Goal: Task Accomplishment & Management: Manage account settings

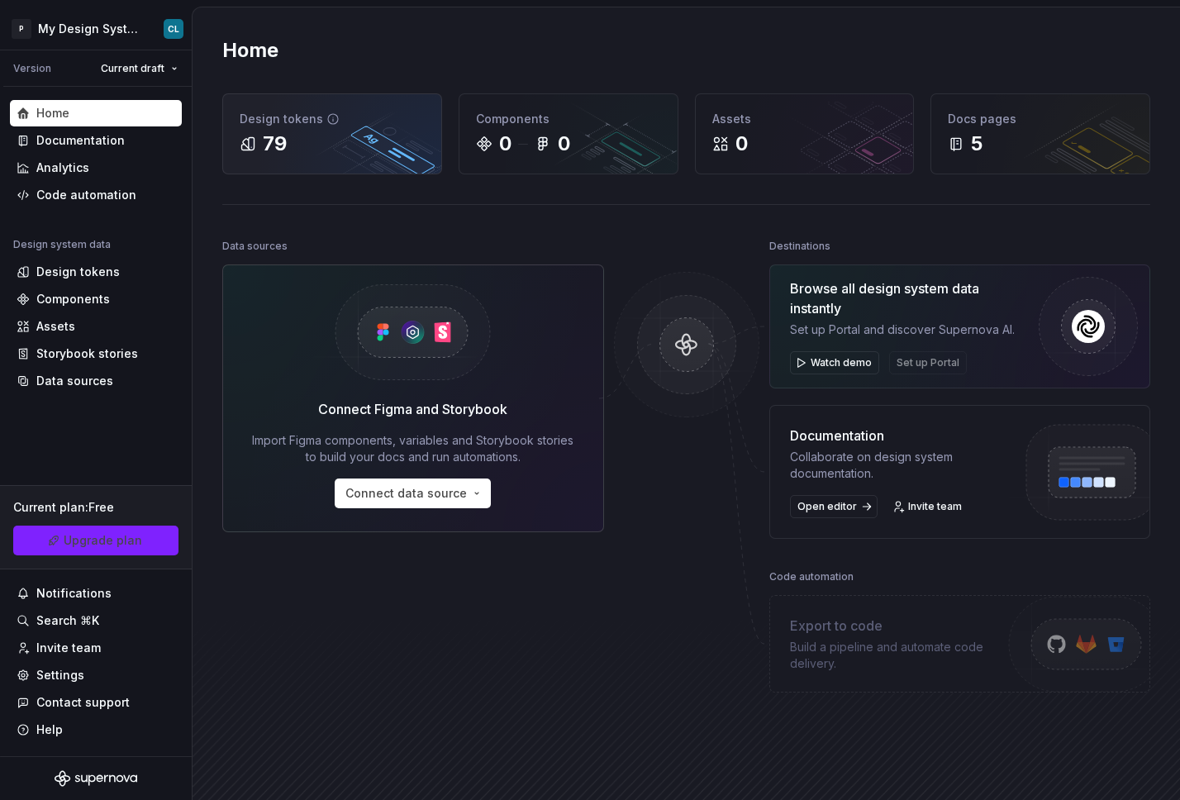
click at [328, 135] on div "79" at bounding box center [332, 144] width 185 height 26
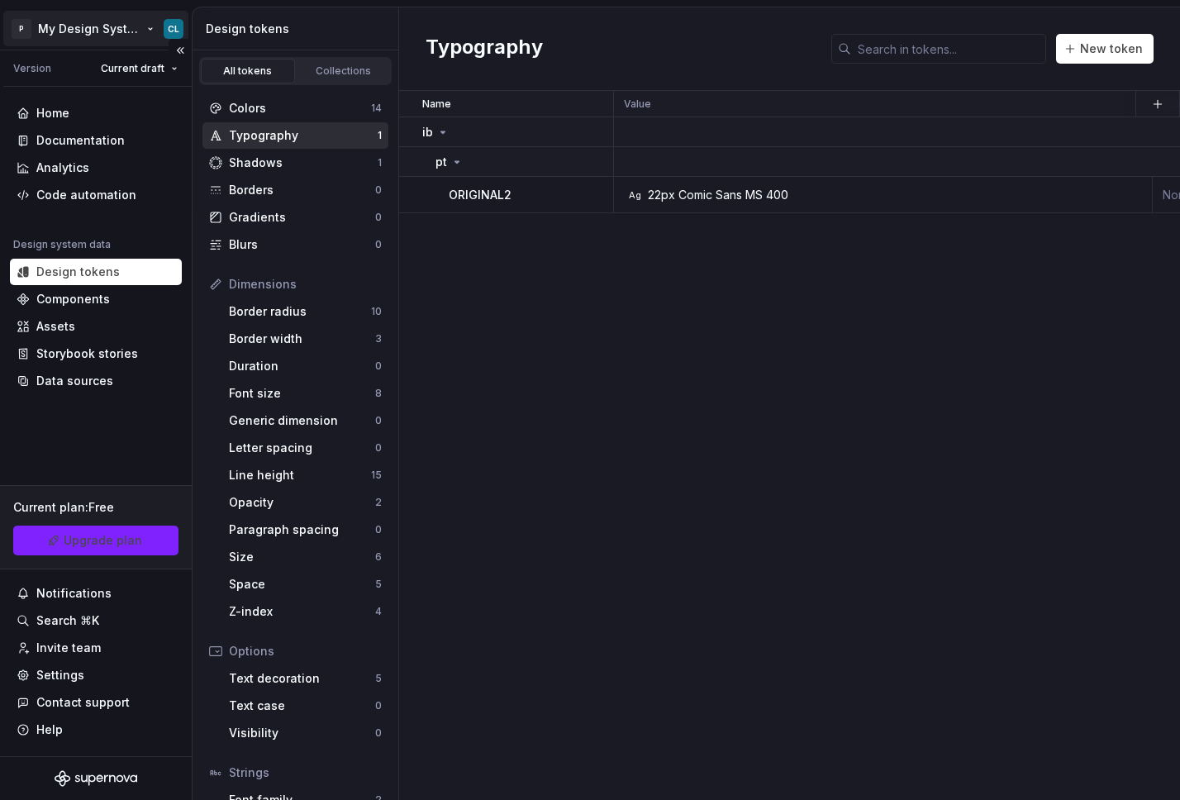
click at [170, 29] on html "P My Design System CL Version Current draft Home Documentation Analytics Code a…" at bounding box center [590, 400] width 1180 height 800
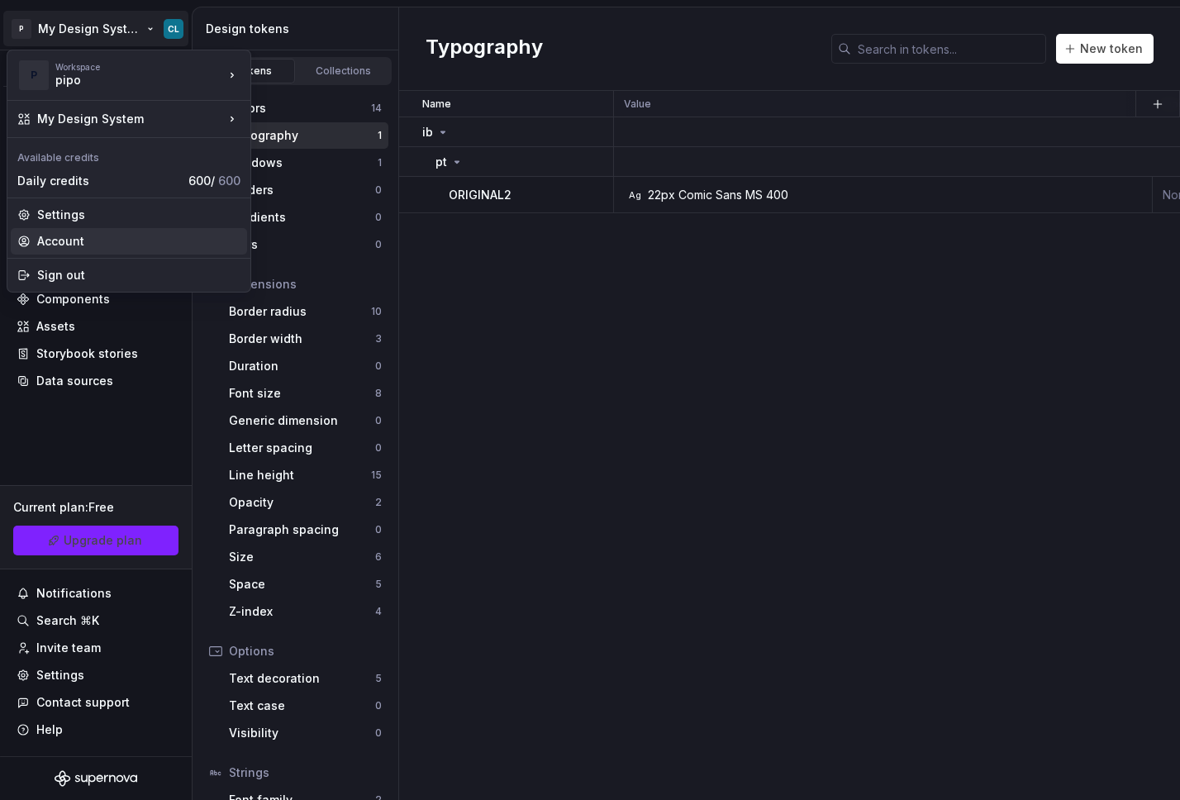
click at [70, 236] on div "Account" at bounding box center [138, 241] width 203 height 17
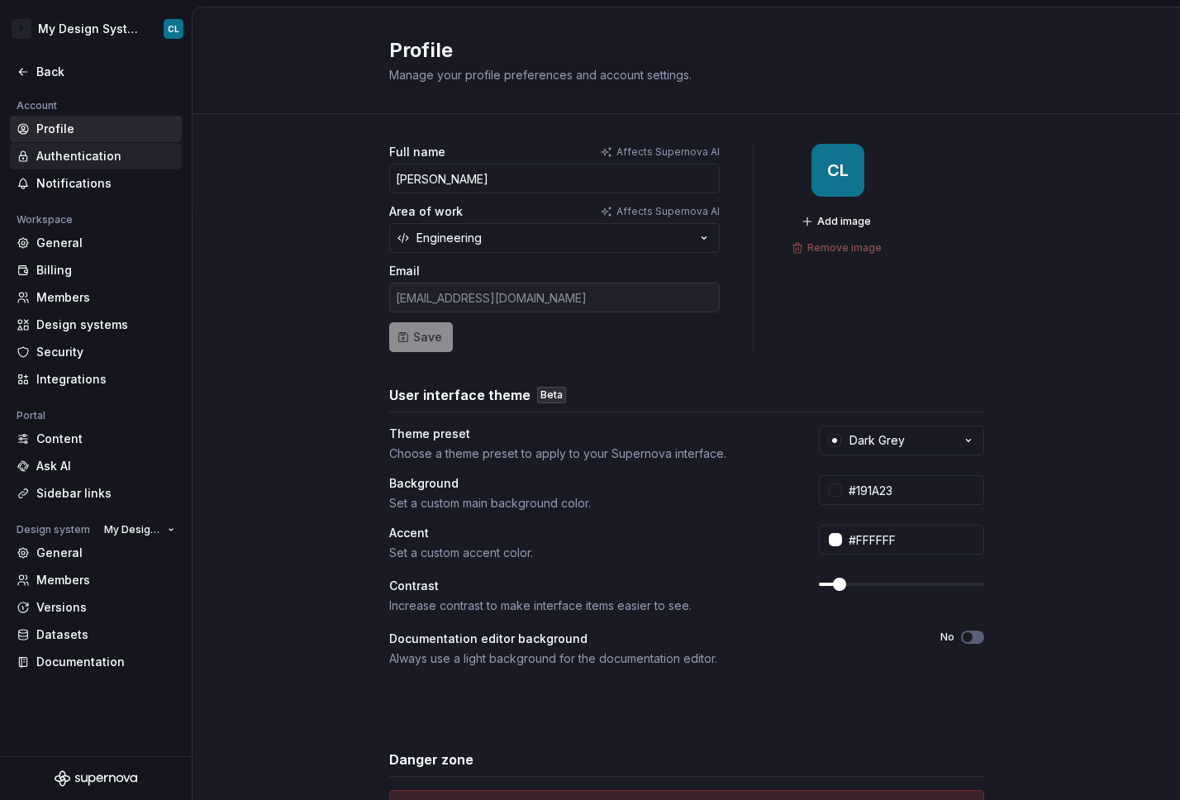
click at [69, 155] on div "Authentication" at bounding box center [105, 156] width 139 height 17
